Goal: Transaction & Acquisition: Register for event/course

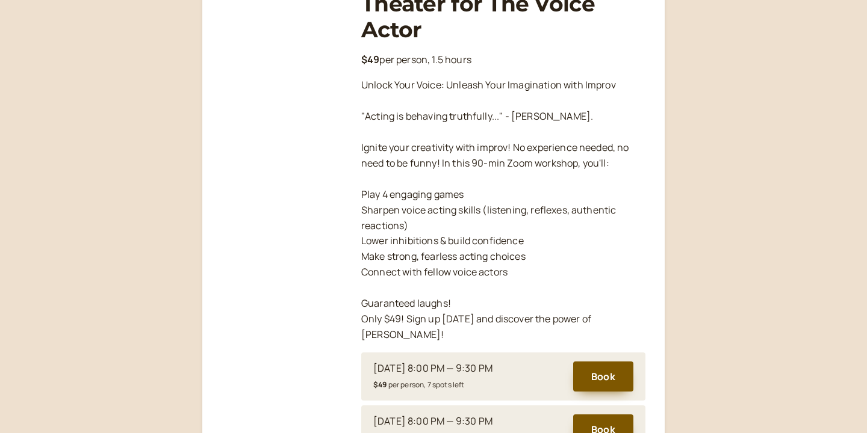
scroll to position [225, 0]
click at [644, 176] on p "Unlock Your Voice: Unleash Your Imagination with Improv "Acting is behaving tru…" at bounding box center [503, 208] width 284 height 265
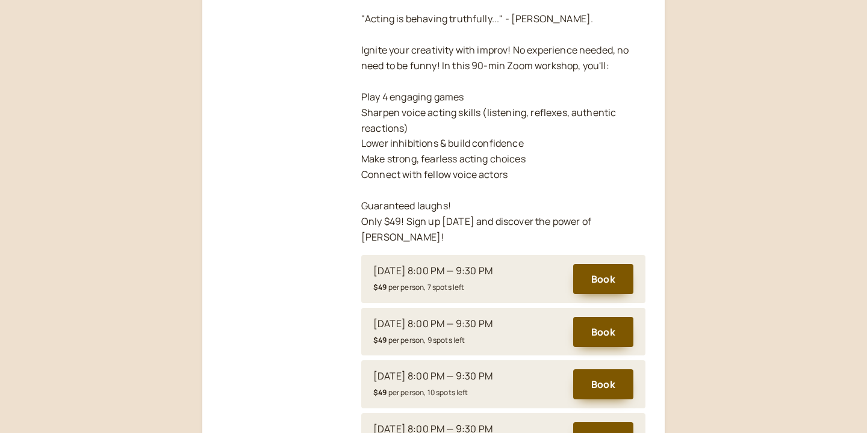
scroll to position [346, 0]
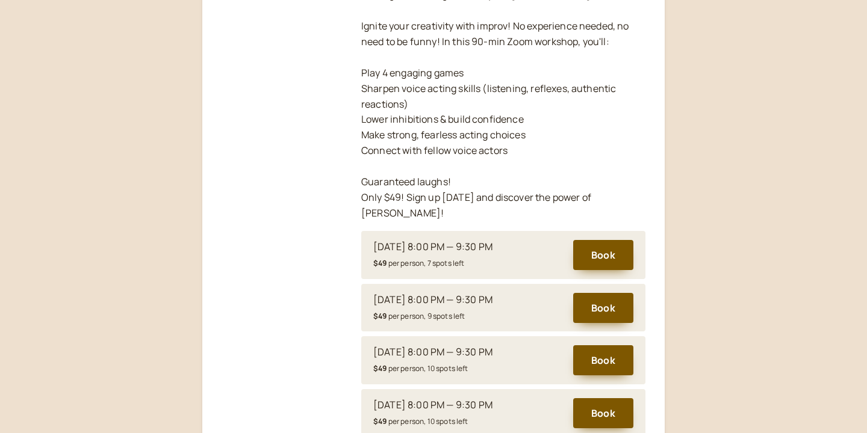
click at [226, 238] on div at bounding box center [282, 298] width 120 height 892
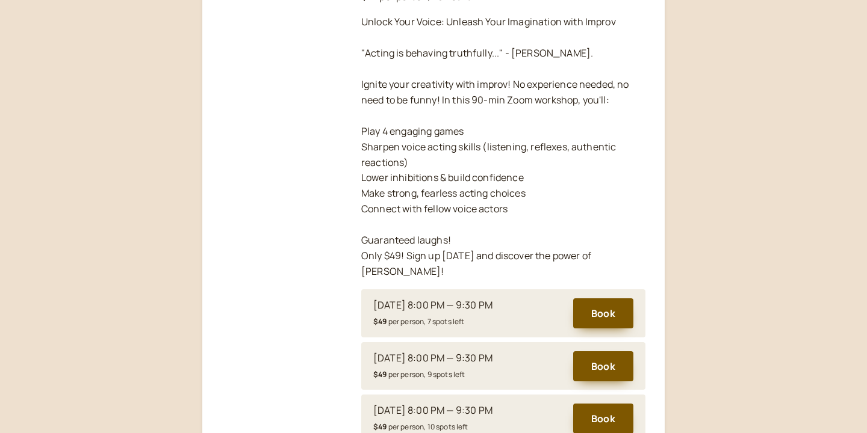
scroll to position [285, 0]
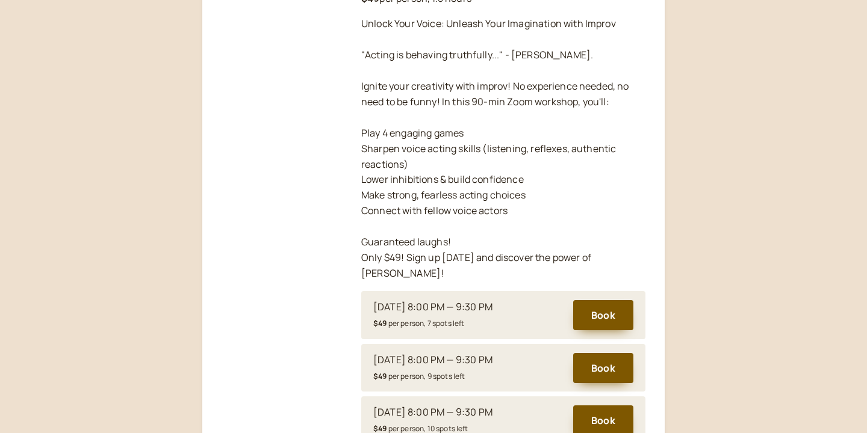
click at [239, 342] on div at bounding box center [282, 358] width 120 height 892
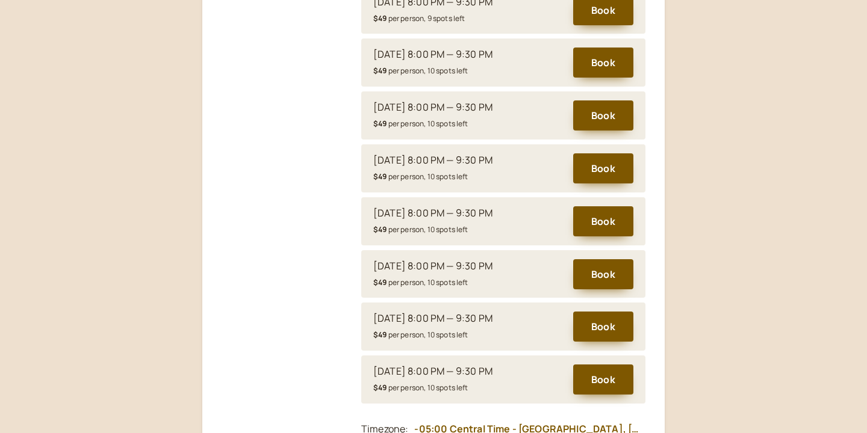
scroll to position [647, 0]
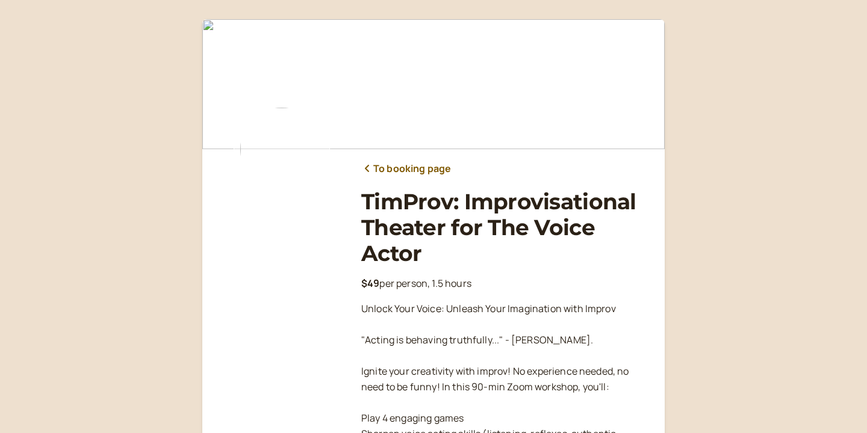
scroll to position [177, 0]
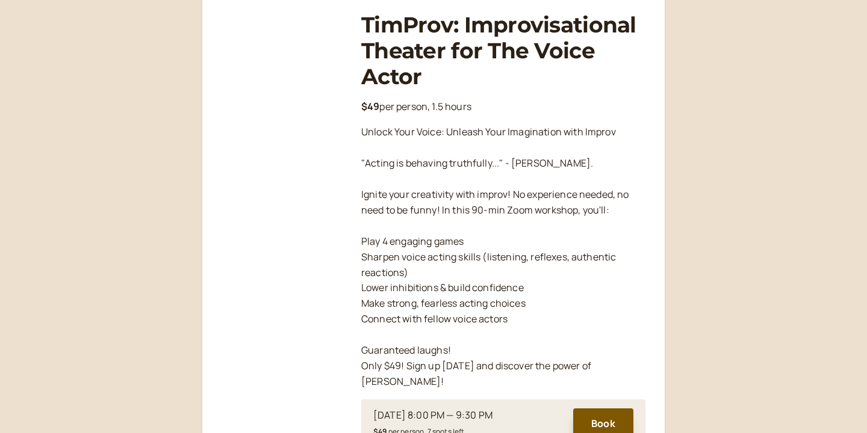
click at [519, 411] on div "Sep 25, 8:00 PM — 9:30 PM $49 per person, 7 spots left" at bounding box center [467, 423] width 188 height 31
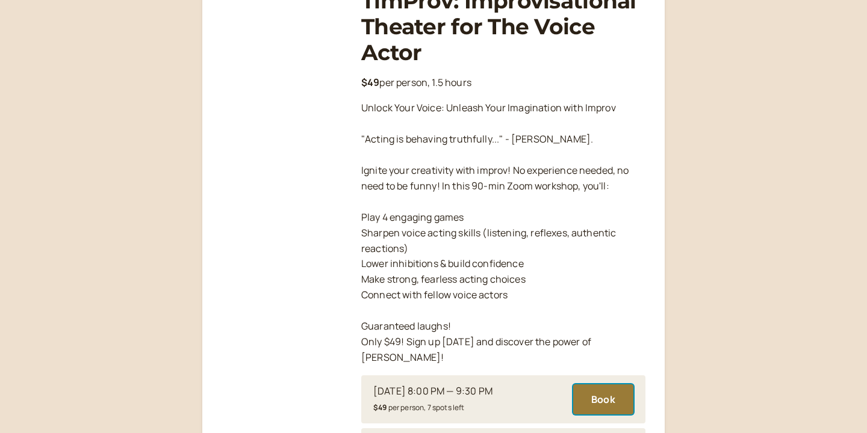
click at [589, 385] on button "Book" at bounding box center [603, 400] width 60 height 30
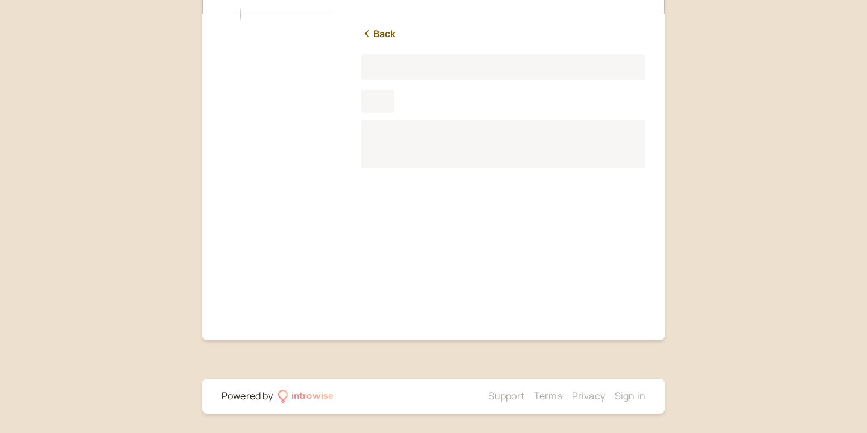
scroll to position [125, 0]
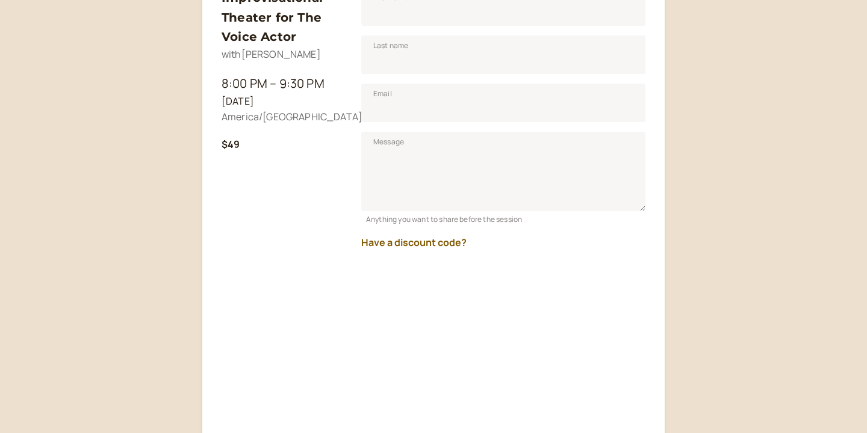
scroll to position [270, 0]
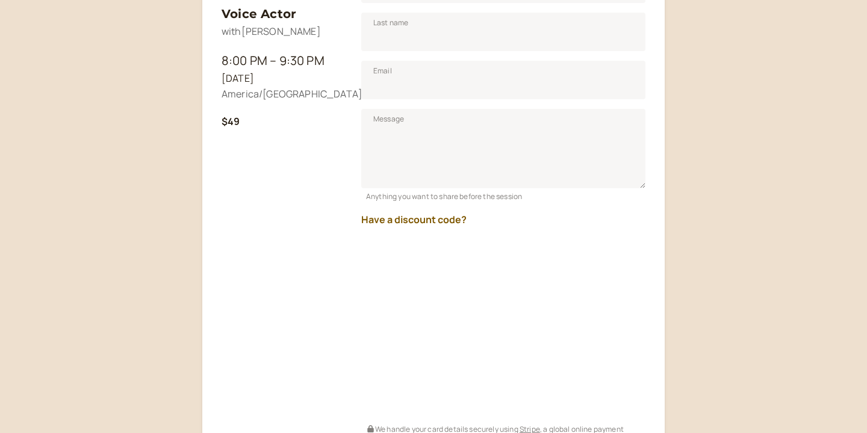
click at [505, 213] on div "Have a discount code?" at bounding box center [503, 215] width 284 height 25
click at [433, 217] on button "Have a discount code?" at bounding box center [413, 219] width 105 height 11
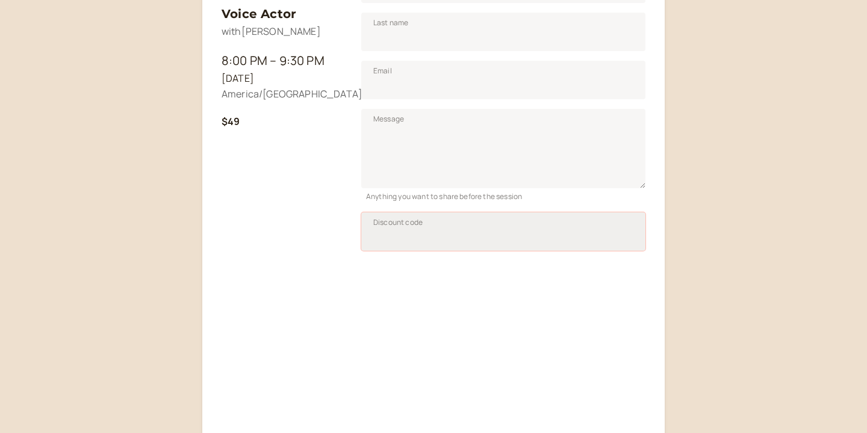
click at [429, 222] on input "Discount code" at bounding box center [503, 232] width 284 height 39
paste input "SAVPRO25"
type input "SAVPRO25"
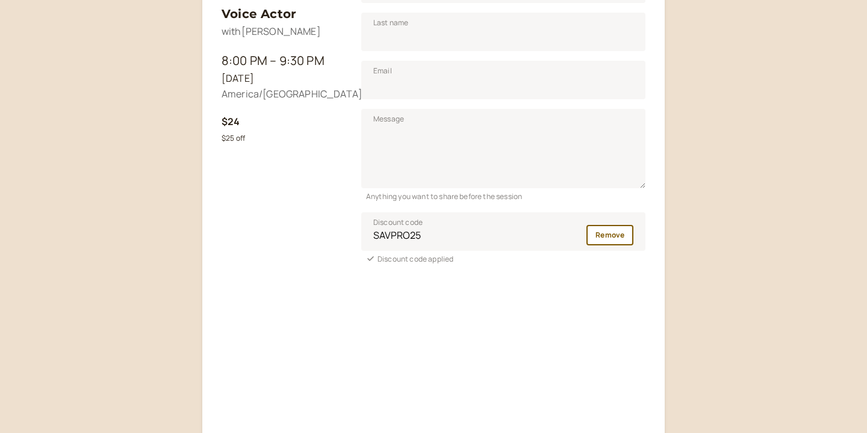
click at [718, 246] on div "TimProv: Improvisational Theater for The Voice Actor with Tim Powers 8:00 PM – …" at bounding box center [433, 206] width 867 height 952
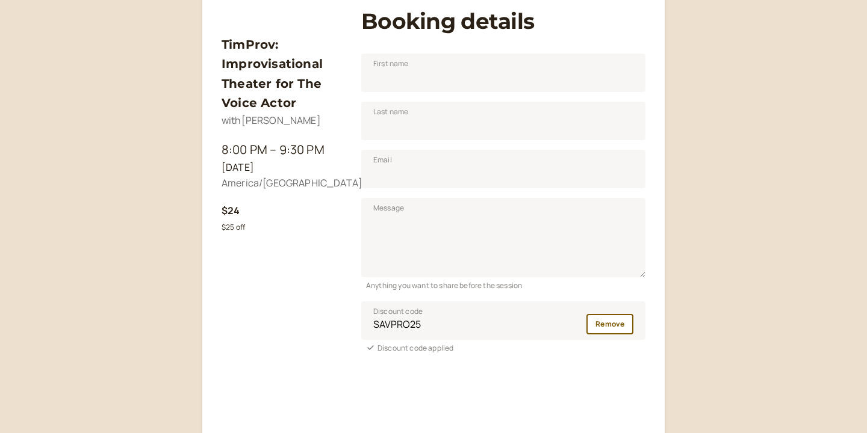
scroll to position [182, 0]
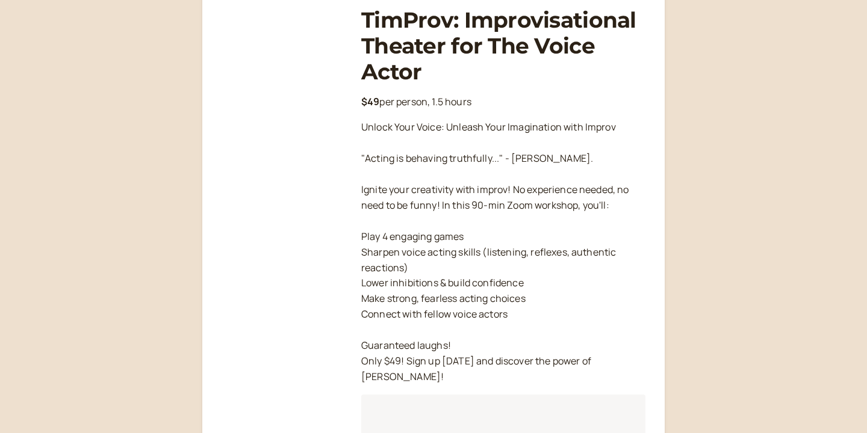
scroll to position [201, 0]
